Goal: Task Accomplishment & Management: Complete application form

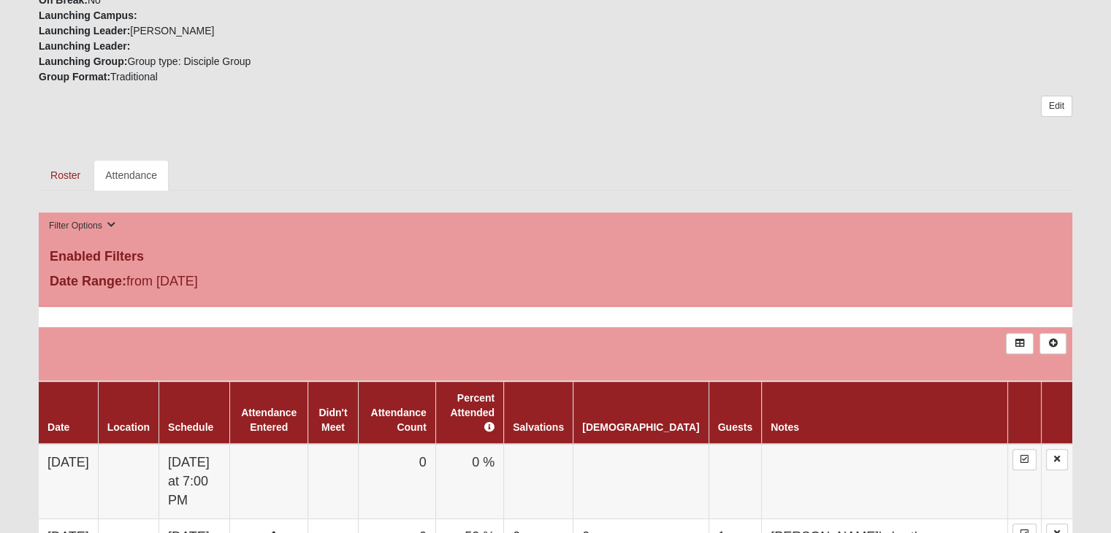
scroll to position [584, 0]
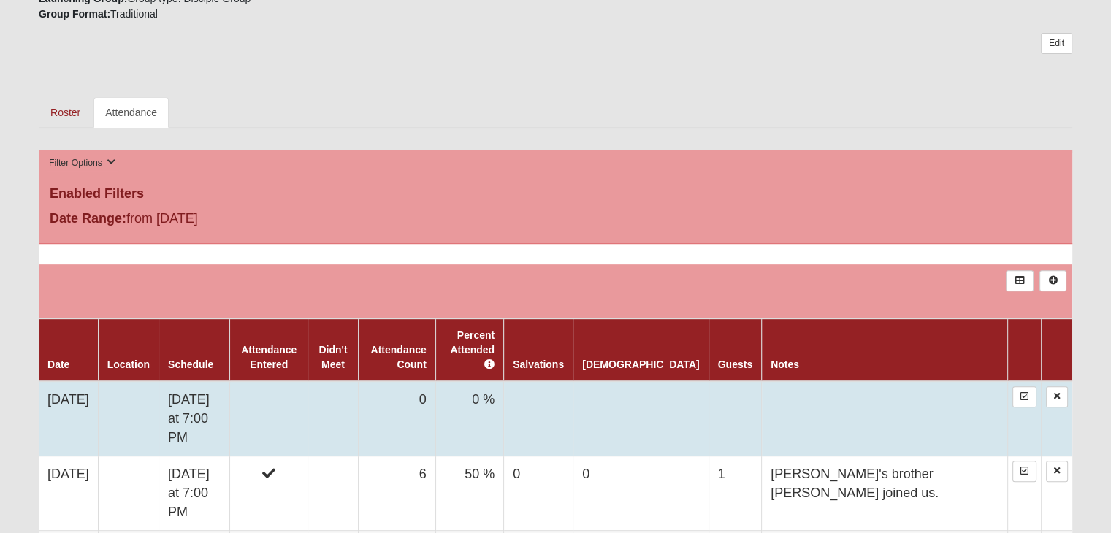
click at [287, 395] on td at bounding box center [268, 418] width 78 height 75
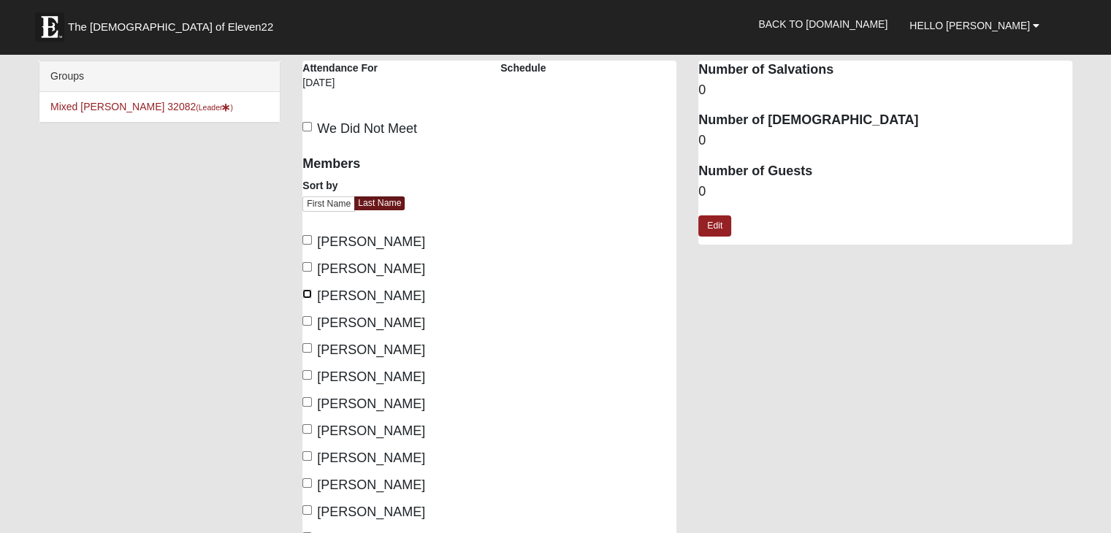
click at [307, 291] on input "Jones, Rebekah" at bounding box center [306, 293] width 9 height 9
checkbox input "true"
click at [307, 321] on input "Jones, Sterling" at bounding box center [306, 320] width 9 height 9
checkbox input "true"
click at [308, 348] on input "Massinello, Laura" at bounding box center [306, 347] width 9 height 9
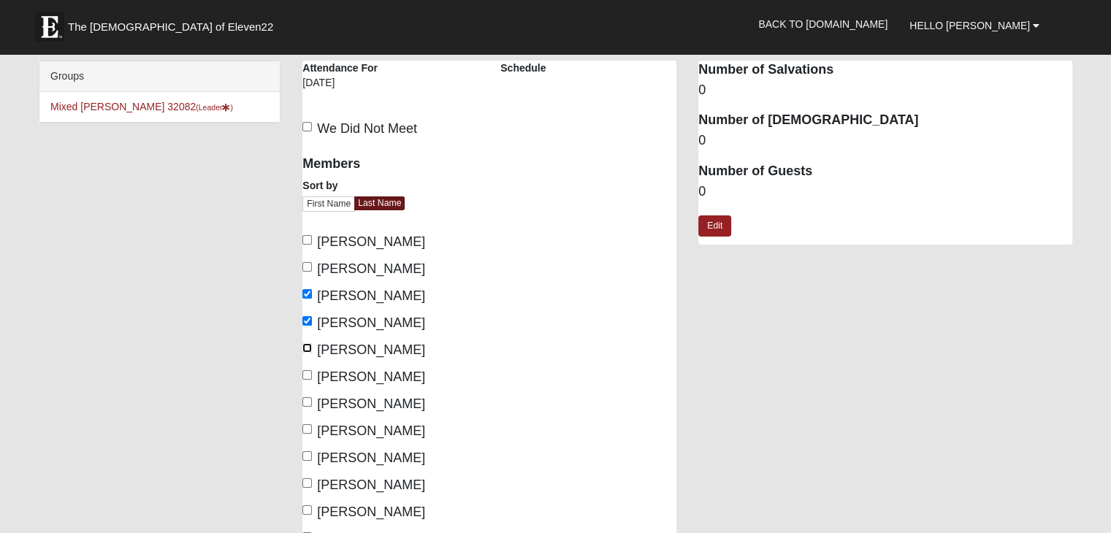
checkbox input "true"
click at [307, 376] on input "Nichols, Travis" at bounding box center [306, 374] width 9 height 9
checkbox input "true"
click at [310, 398] on input "Pavlica, Jason" at bounding box center [306, 401] width 9 height 9
checkbox input "true"
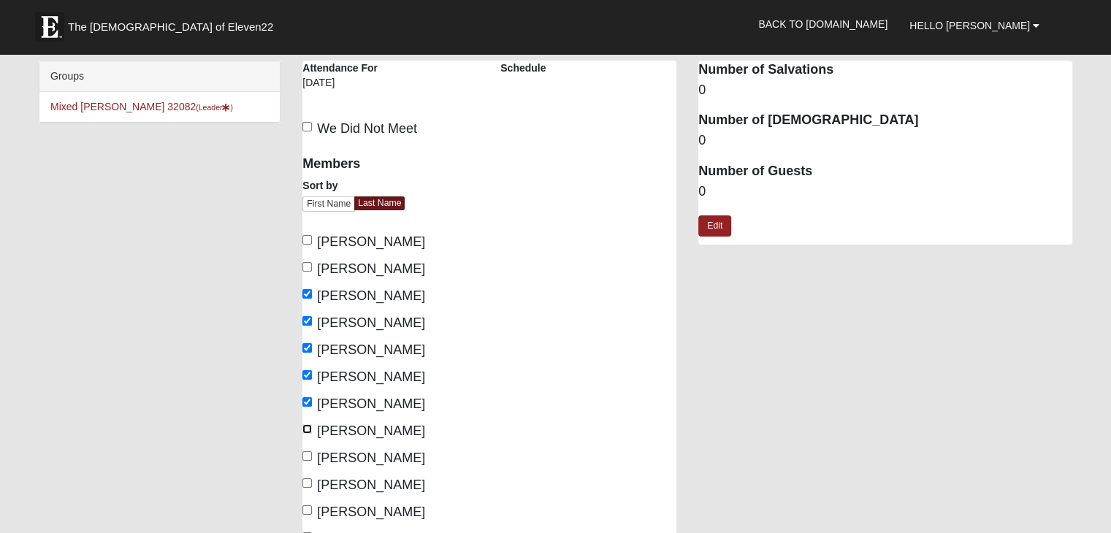
click at [305, 427] on input "Pavlica, Nicole" at bounding box center [306, 428] width 9 height 9
checkbox input "true"
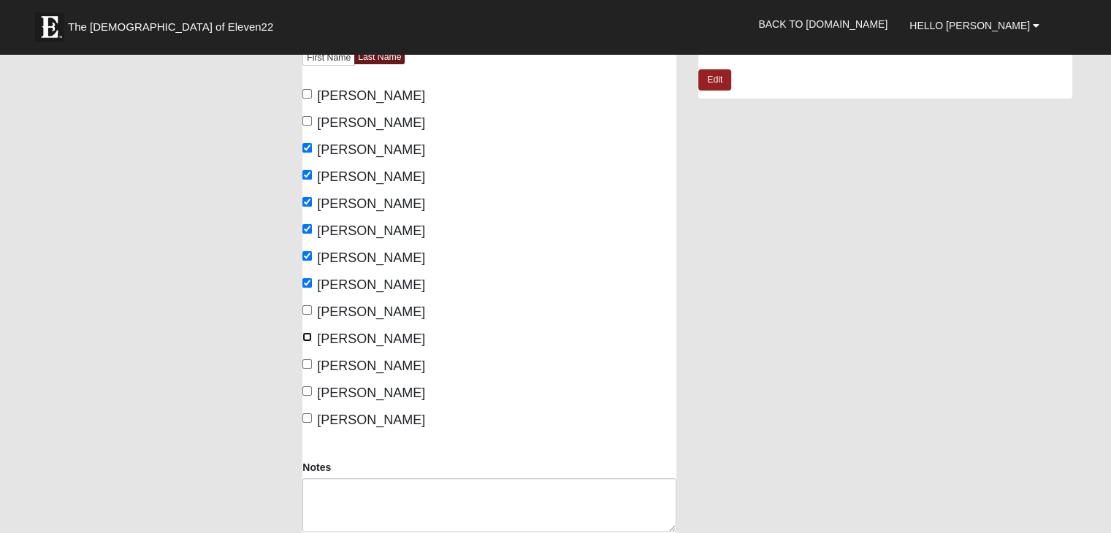
click at [307, 337] on input "Reid, Gloria" at bounding box center [306, 336] width 9 height 9
checkbox input "true"
click at [309, 392] on input "Tays, Morgan" at bounding box center [306, 390] width 9 height 9
checkbox input "true"
click at [307, 419] on input "Wells, Gayle" at bounding box center [306, 417] width 9 height 9
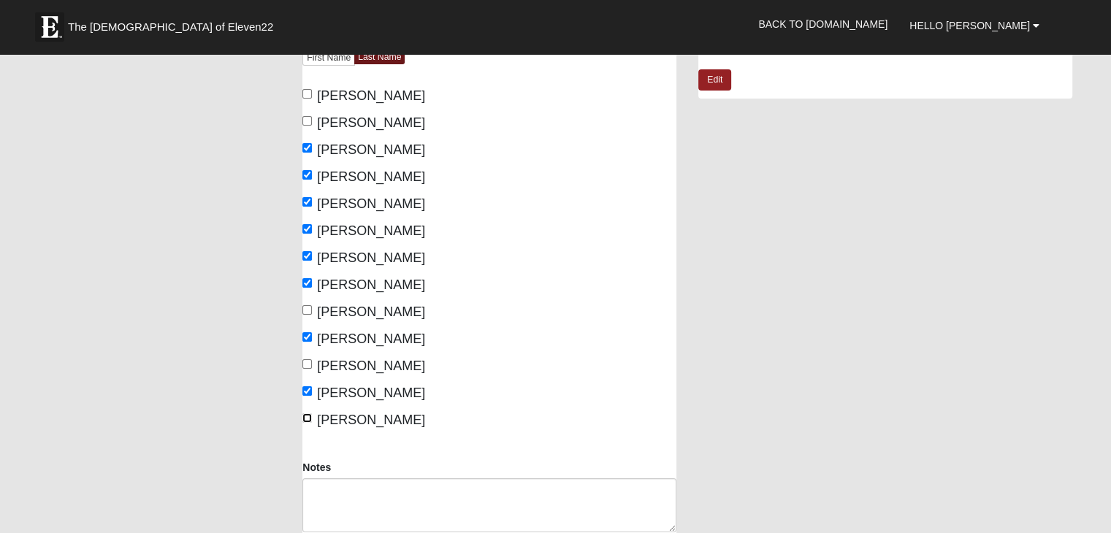
checkbox input "true"
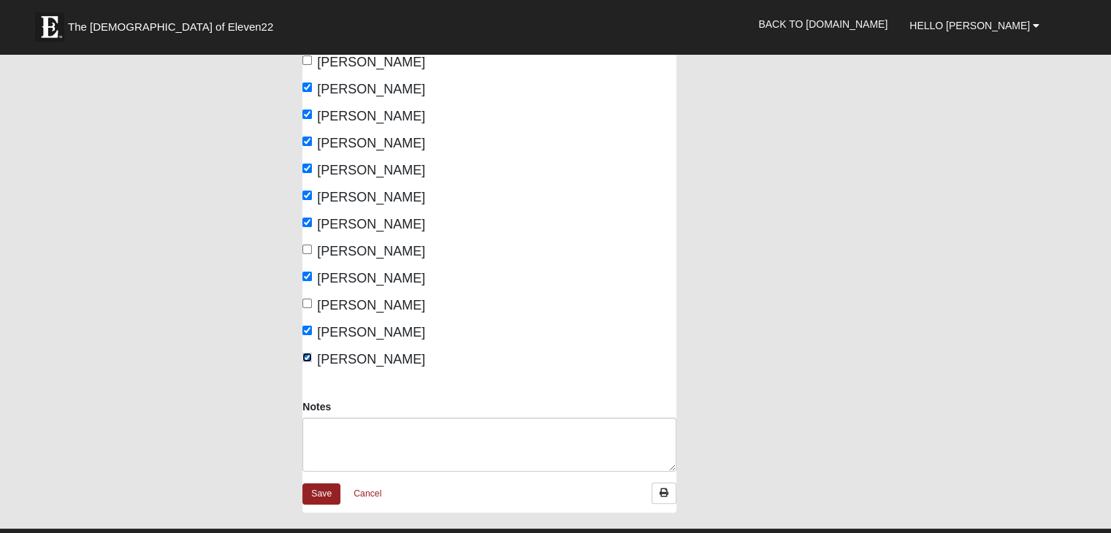
scroll to position [292, 0]
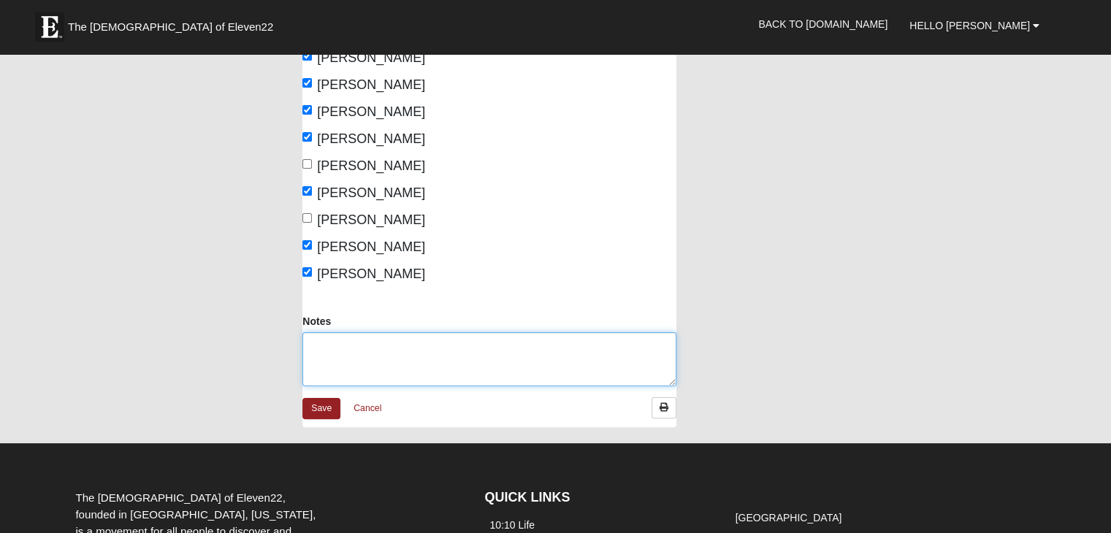
click at [431, 358] on textarea "Notes" at bounding box center [489, 359] width 374 height 54
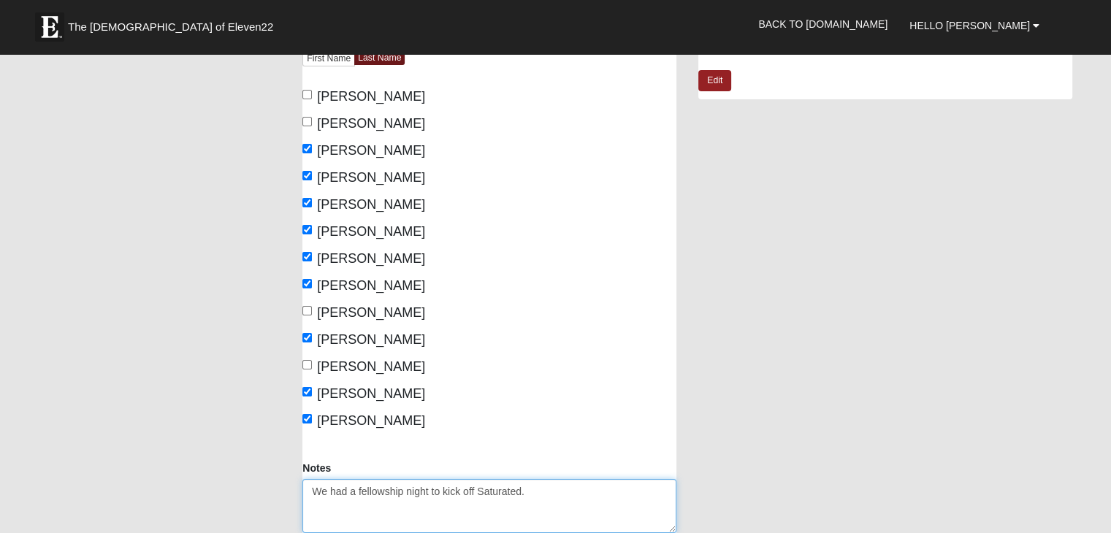
scroll to position [73, 0]
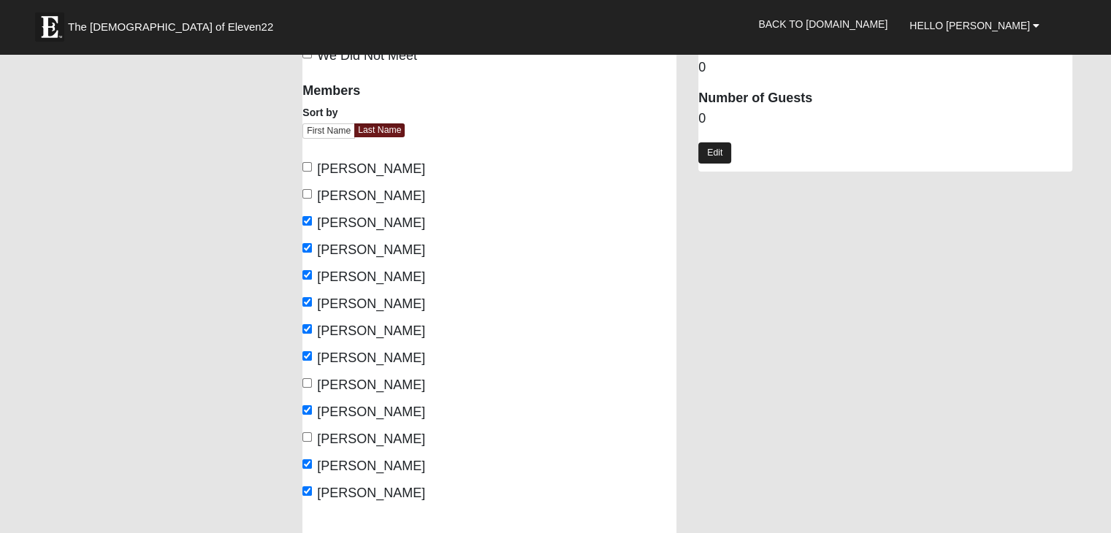
type textarea "We had a fellowship night to kick off Saturated."
click at [716, 158] on link "Edit" at bounding box center [714, 152] width 33 height 21
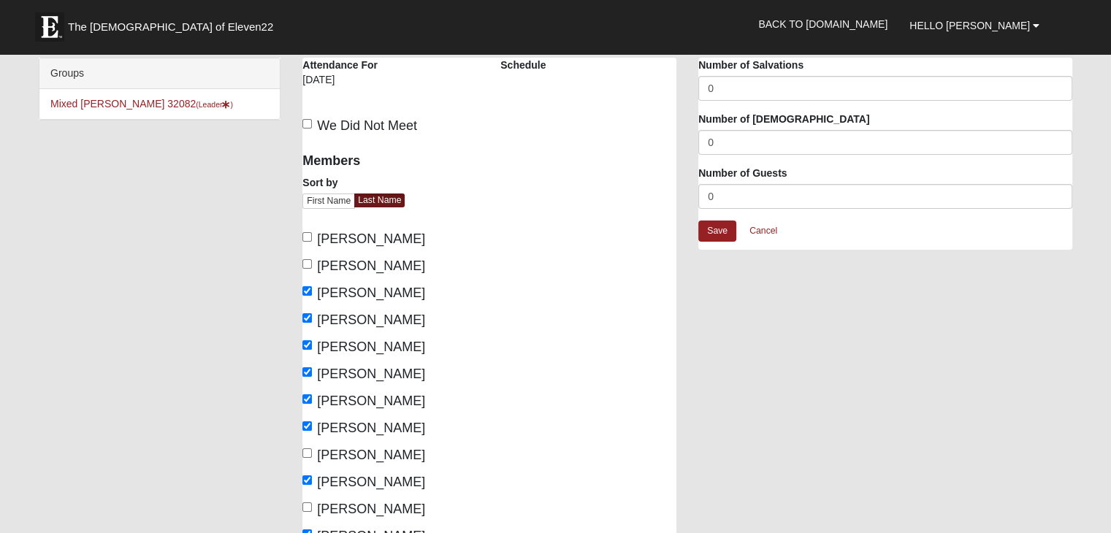
scroll to position [0, 0]
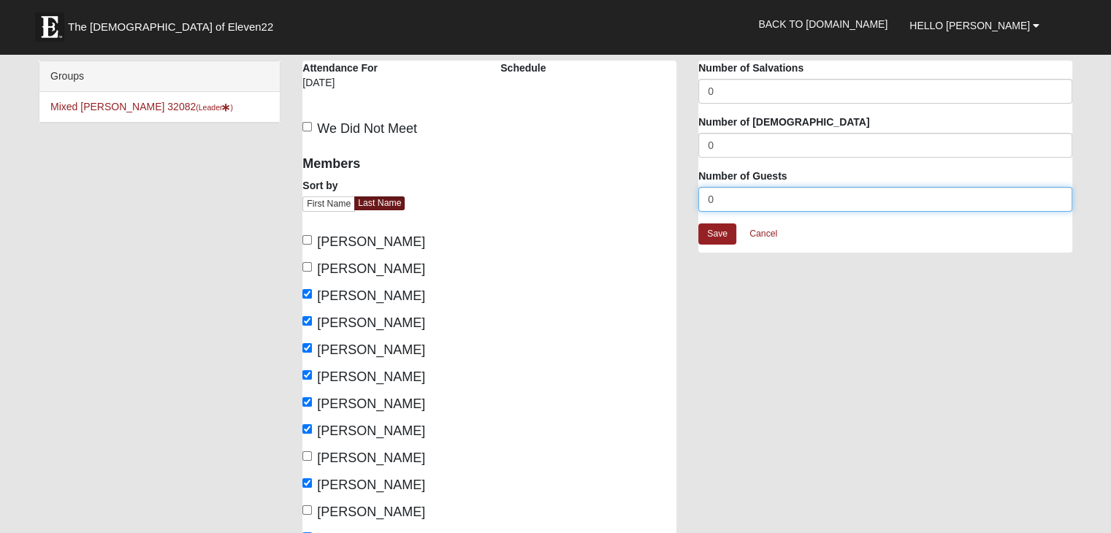
drag, startPoint x: 710, startPoint y: 199, endPoint x: 698, endPoint y: 200, distance: 11.8
click at [698, 200] on input "0" at bounding box center [885, 199] width 374 height 25
type input "3"
click at [723, 231] on link "Save" at bounding box center [717, 233] width 38 height 21
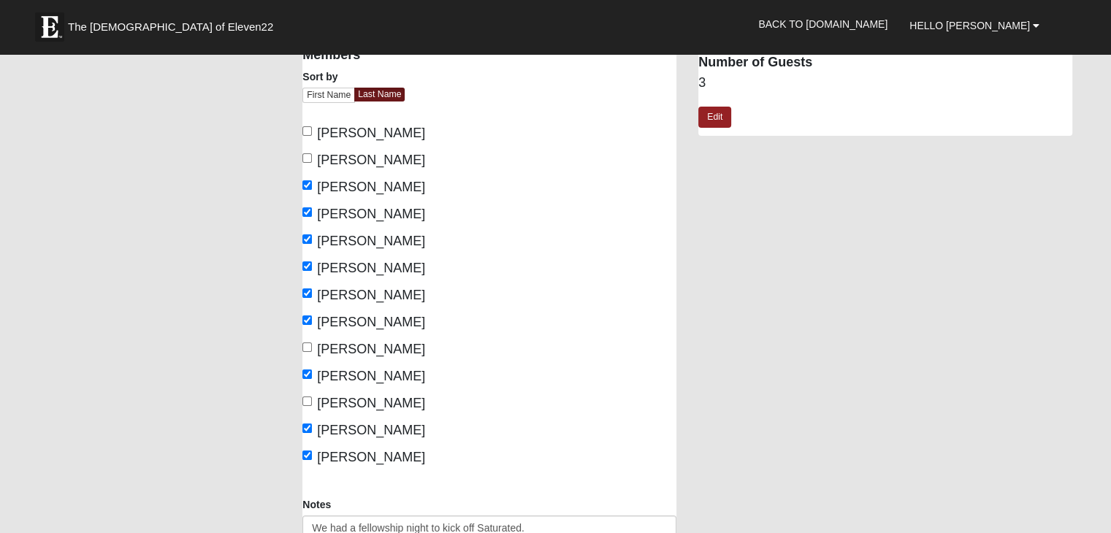
scroll to position [277, 0]
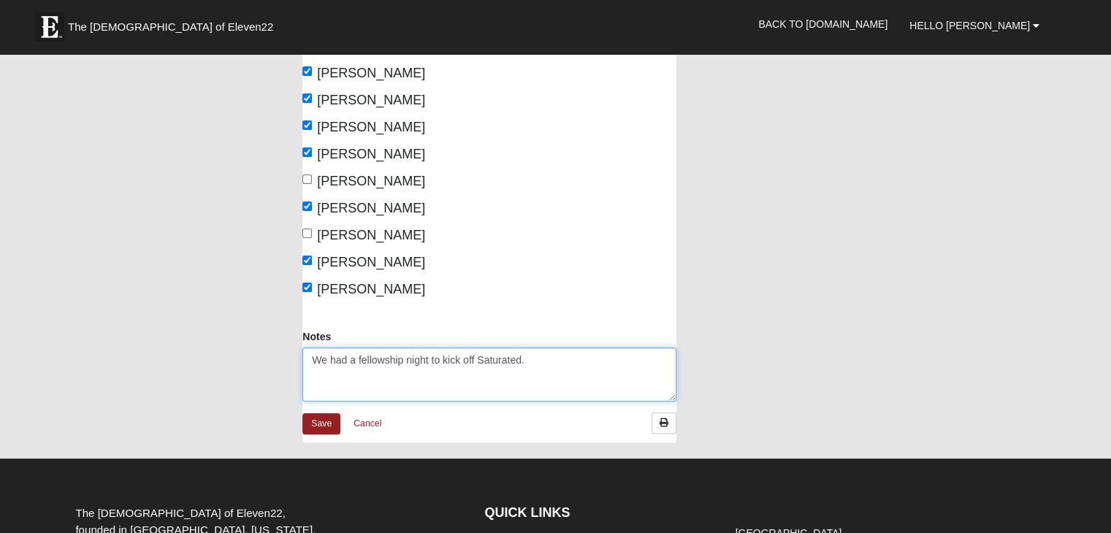
click at [559, 361] on textarea "We had a fellowship night to kick off Saturated." at bounding box center [489, 375] width 374 height 54
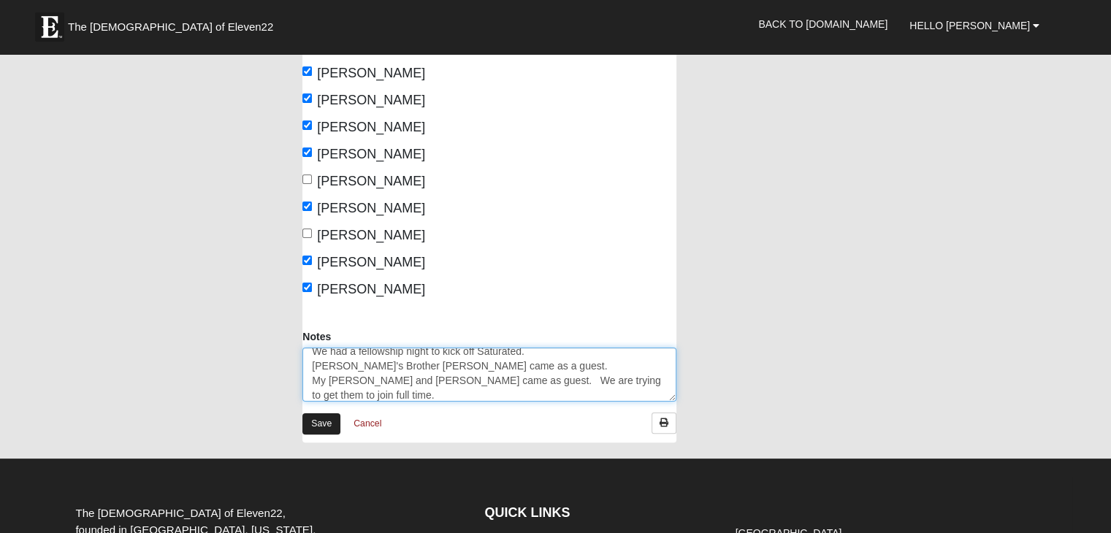
type textarea "We had a fellowship night to kick off Saturated. Sterling's Brother Ezra came a…"
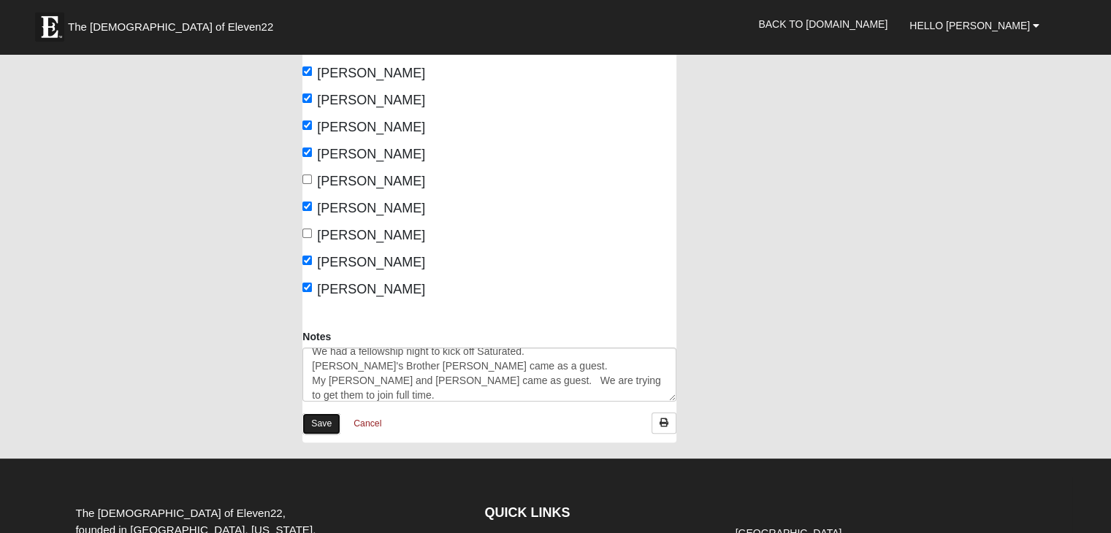
click at [329, 420] on link "Save" at bounding box center [321, 423] width 38 height 21
